Goal: Task Accomplishment & Management: Manage account settings

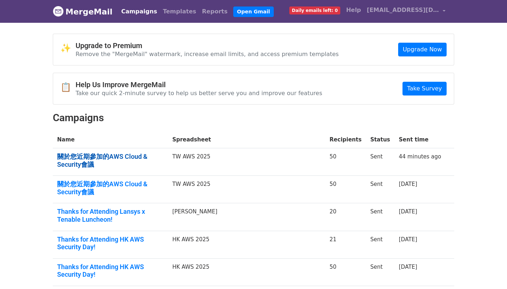
click at [125, 158] on link "關於您近期參加的AWS Cloud & Security會議" at bounding box center [110, 161] width 106 height 16
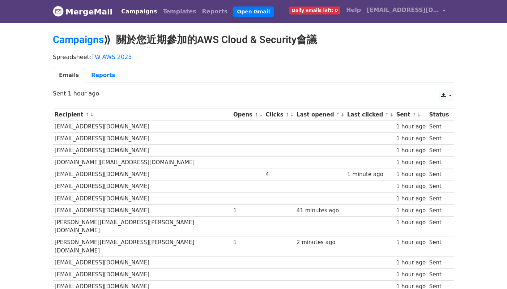
click at [342, 71] on ul "Emails Reports" at bounding box center [253, 75] width 401 height 15
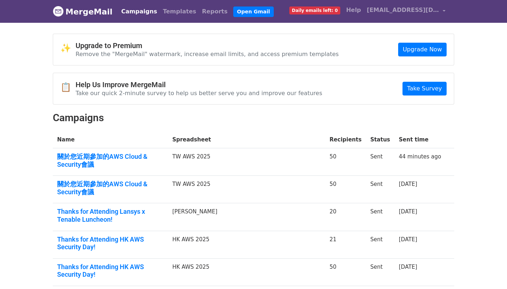
click at [124, 177] on td "關於您近期參加的AWS Cloud & Security會議" at bounding box center [110, 189] width 115 height 27
click at [132, 185] on link "關於您近期參加的AWS Cloud & Security會議" at bounding box center [110, 188] width 106 height 16
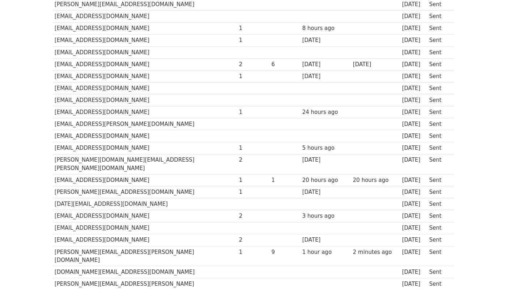
scroll to position [385, 0]
